Goal: Task Accomplishment & Management: Complete application form

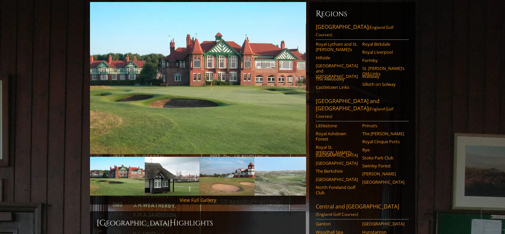
scroll to position [66, 0]
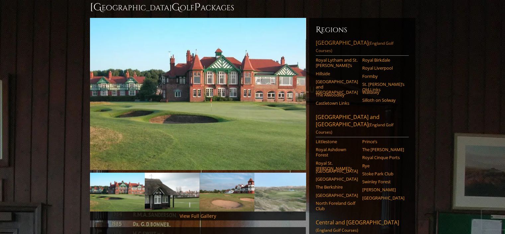
click at [344, 39] on link "Northwest England (England Golf Courses)" at bounding box center [362, 47] width 93 height 17
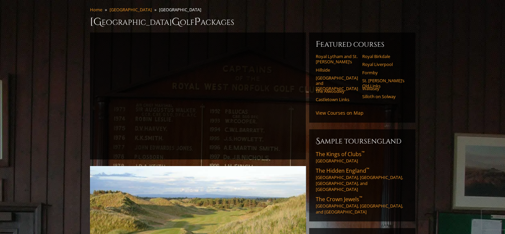
scroll to position [66, 0]
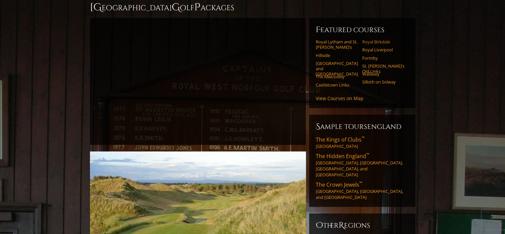
click at [370, 39] on link "Royal Birkdale" at bounding box center [383, 41] width 42 height 5
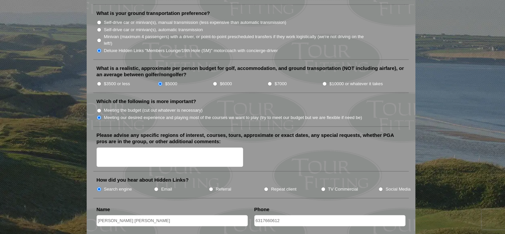
scroll to position [764, 0]
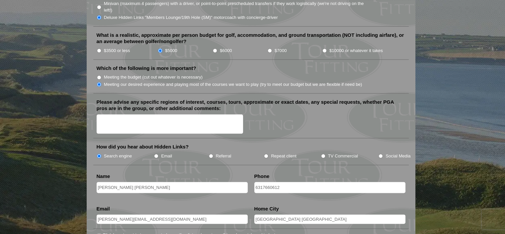
click at [162, 115] on textarea "Please advise any specific regions of interest, courses, tours, approximate or …" at bounding box center [170, 125] width 147 height 20
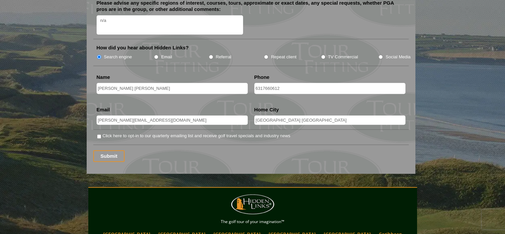
scroll to position [863, 0]
type textarea "n/a"
click at [110, 150] on input "Submit" at bounding box center [109, 156] width 32 height 12
